Goal: Information Seeking & Learning: Learn about a topic

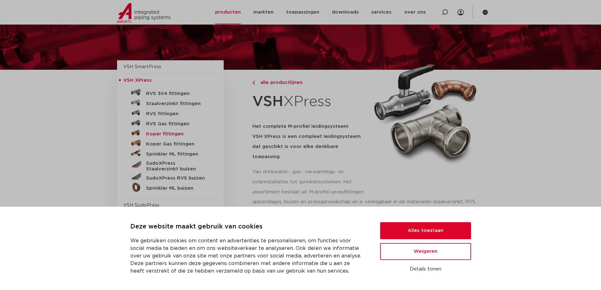
click at [161, 132] on h5 "Koper fittingen" at bounding box center [177, 134] width 62 height 6
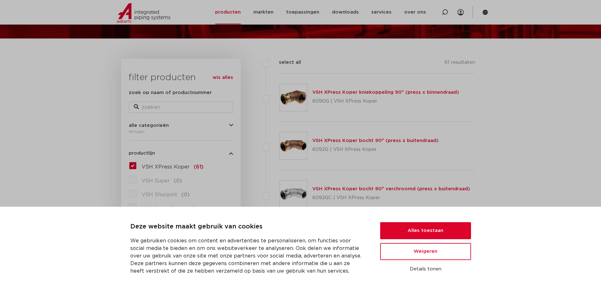
scroll to position [95, 0]
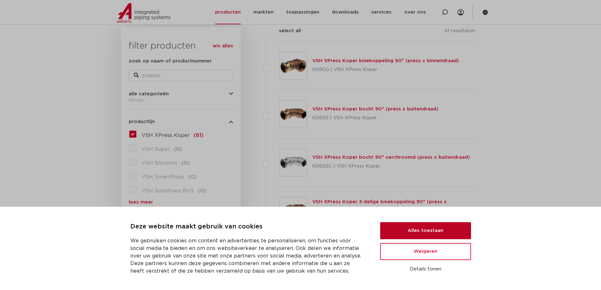
click at [430, 229] on button "Alles toestaan" at bounding box center [425, 230] width 91 height 17
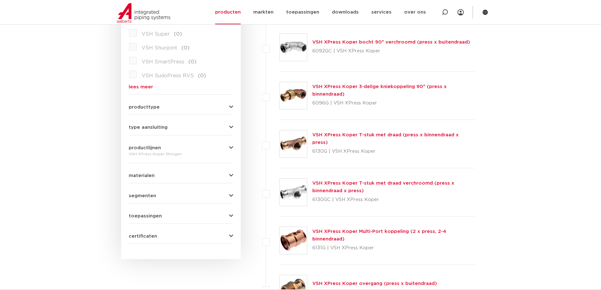
scroll to position [221, 0]
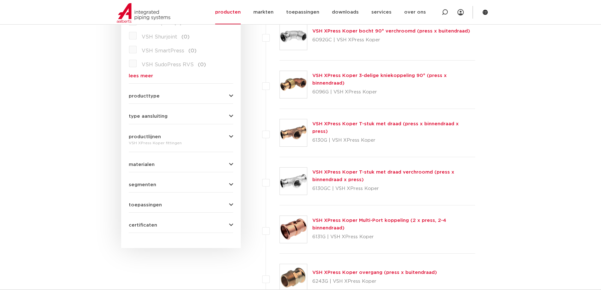
click at [181, 204] on button "toepassingen" at bounding box center [181, 205] width 104 height 5
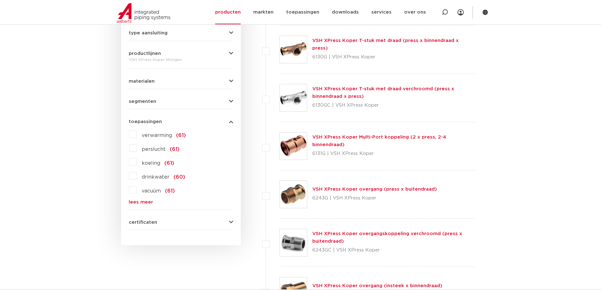
scroll to position [316, 0]
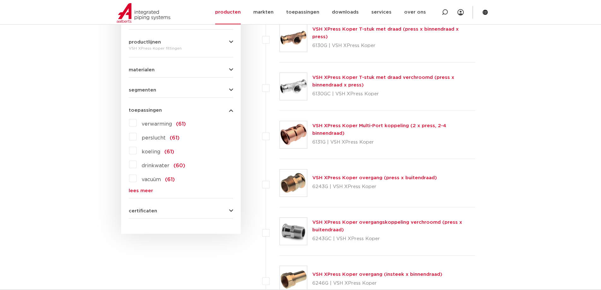
click at [146, 207] on div "certificaten QB (CSTBat) (38) KIWA (35) DVGW Wasser (34) RISE (55) WRAS (55) DN…" at bounding box center [181, 209] width 104 height 10
click at [147, 210] on span "certificaten" at bounding box center [143, 211] width 28 height 5
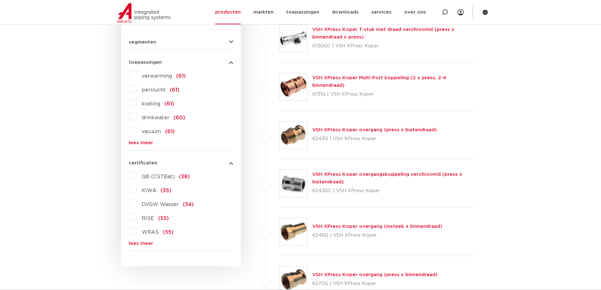
scroll to position [379, 0]
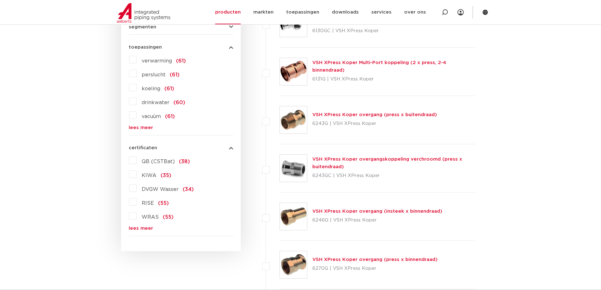
click at [146, 128] on link "lees meer" at bounding box center [181, 127] width 104 height 5
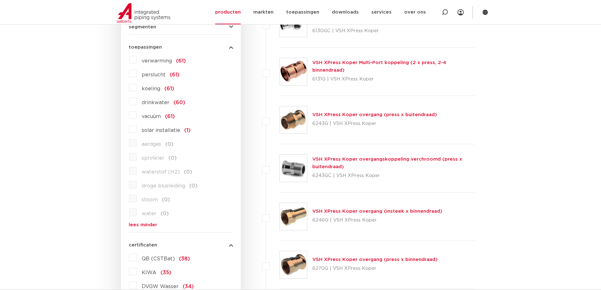
click at [137, 129] on label "solar installatie (1)" at bounding box center [164, 129] width 54 height 10
click at [0, 0] on input "solar installatie (1)" at bounding box center [0, 0] width 0 height 0
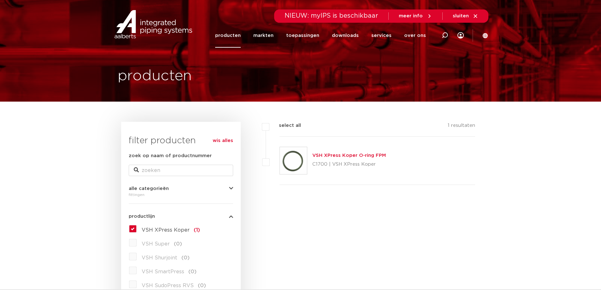
click at [340, 153] on link "VSH XPress Koper O-ring FPM" at bounding box center [349, 155] width 74 height 5
click at [341, 155] on link "VSH XPress Koper O-ring FPM" at bounding box center [349, 155] width 74 height 5
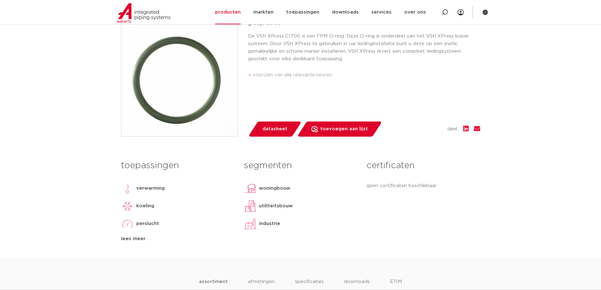
scroll to position [158, 0]
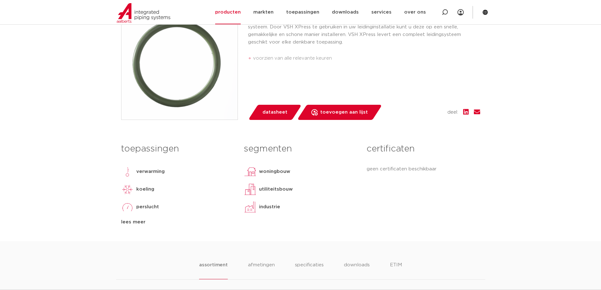
click at [126, 222] on div "lees meer" at bounding box center [177, 222] width 113 height 8
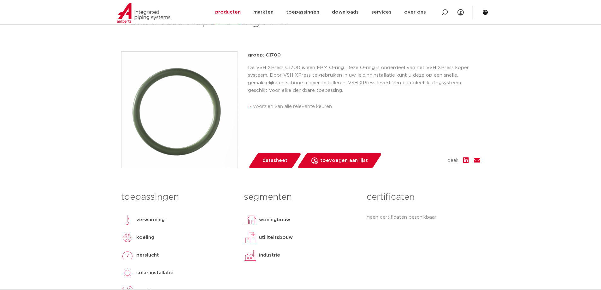
scroll to position [95, 0]
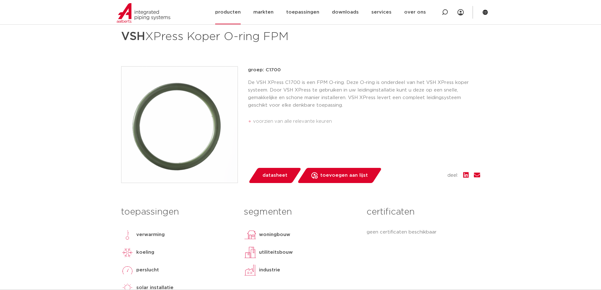
click at [236, 11] on link "producten" at bounding box center [228, 12] width 26 height 24
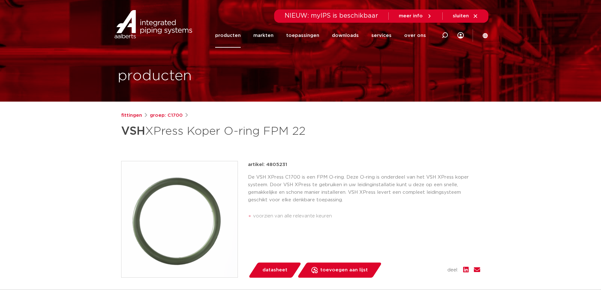
click at [269, 269] on span "datasheet" at bounding box center [275, 270] width 25 height 10
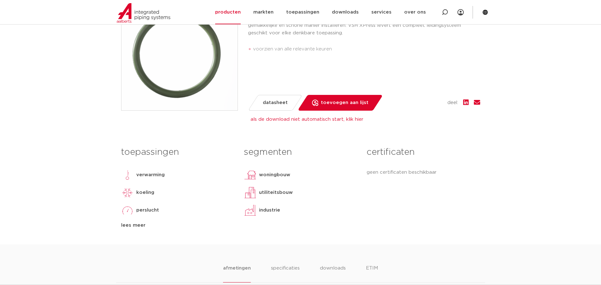
scroll to position [126, 0]
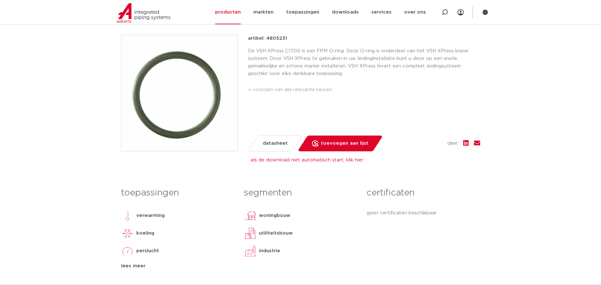
click at [270, 146] on span "datasheet" at bounding box center [275, 144] width 25 height 10
click at [297, 159] on link "als de download niet automatisch start, klik hier" at bounding box center [307, 160] width 113 height 5
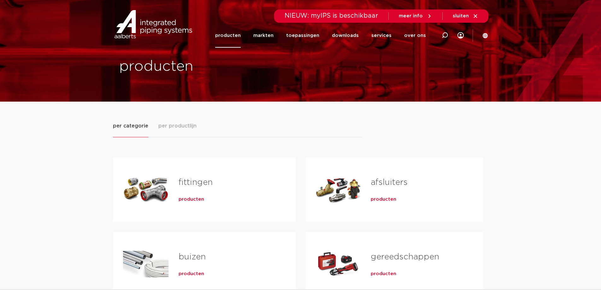
click at [188, 200] on span "producten" at bounding box center [192, 199] width 26 height 6
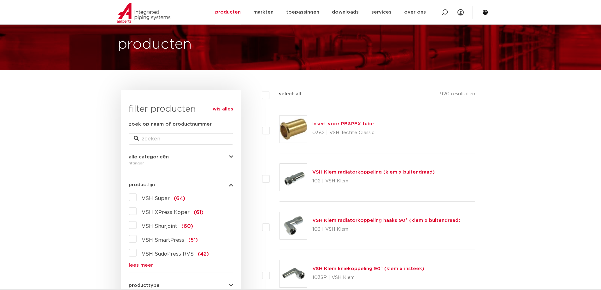
click at [137, 211] on label "VSH XPress Koper (61)" at bounding box center [170, 211] width 67 height 10
click at [0, 0] on input "VSH XPress Koper (61)" at bounding box center [0, 0] width 0 height 0
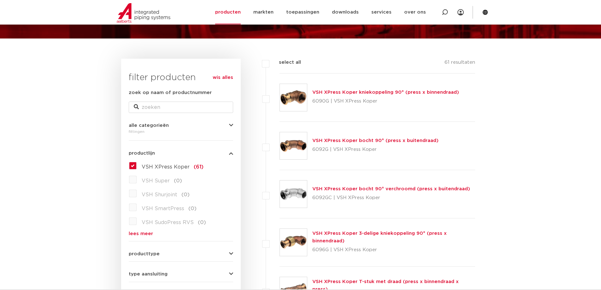
click at [359, 140] on link "VSH XPress Koper bocht 90° (press x buitendraad)" at bounding box center [375, 140] width 126 height 5
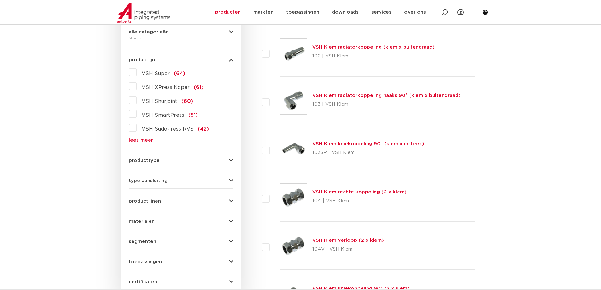
scroll to position [158, 0]
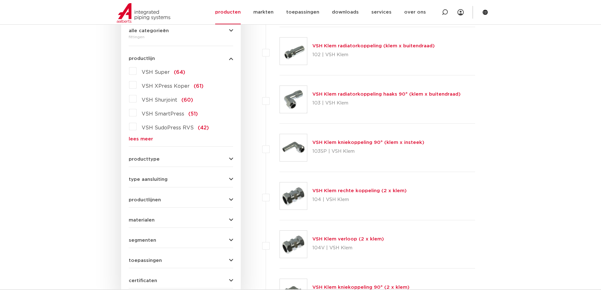
click at [151, 86] on span "VSH XPress Koper" at bounding box center [166, 86] width 48 height 5
click at [0, 0] on input "VSH XPress Koper (61)" at bounding box center [0, 0] width 0 height 0
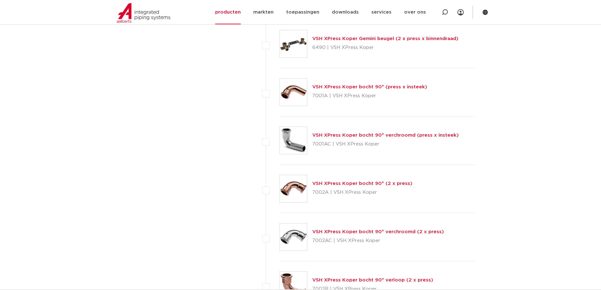
scroll to position [1135, 0]
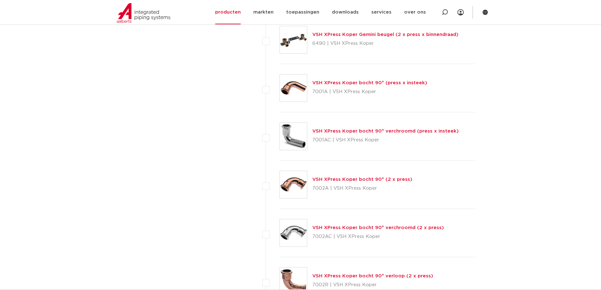
click at [358, 178] on link "VSH XPress Koper bocht 90° (2 x press)" at bounding box center [362, 179] width 100 height 5
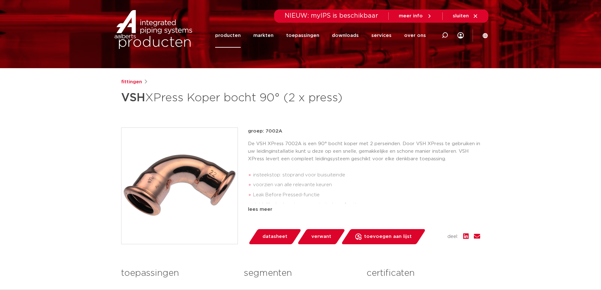
scroll to position [63, 0]
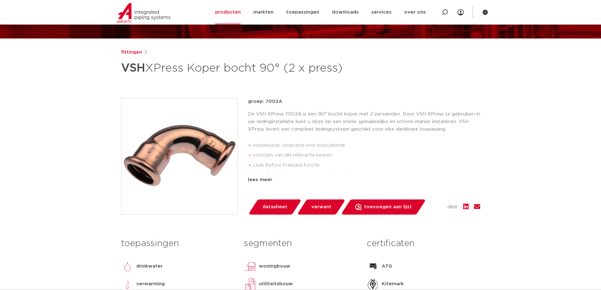
click at [270, 204] on span "datasheet" at bounding box center [275, 207] width 25 height 10
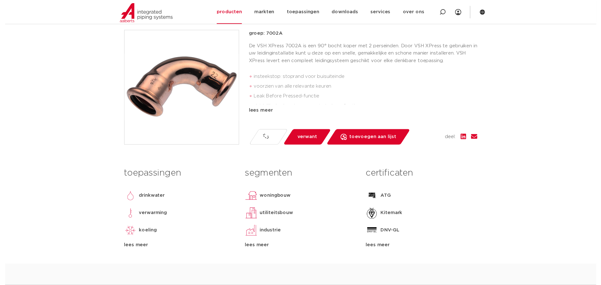
scroll to position [158, 0]
